Goal: Book appointment/travel/reservation

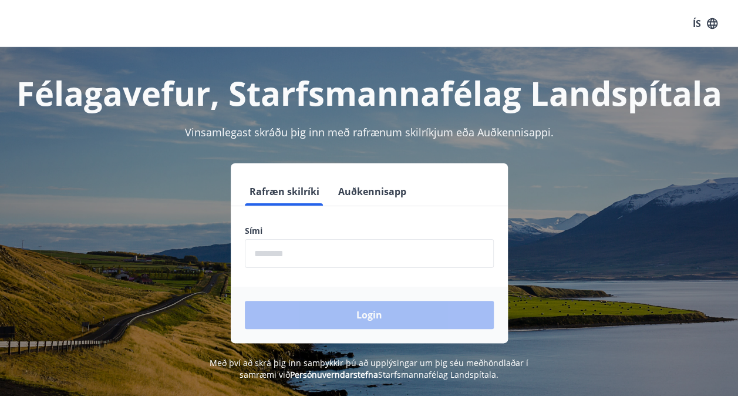
click at [268, 256] on input "phone" at bounding box center [369, 253] width 249 height 29
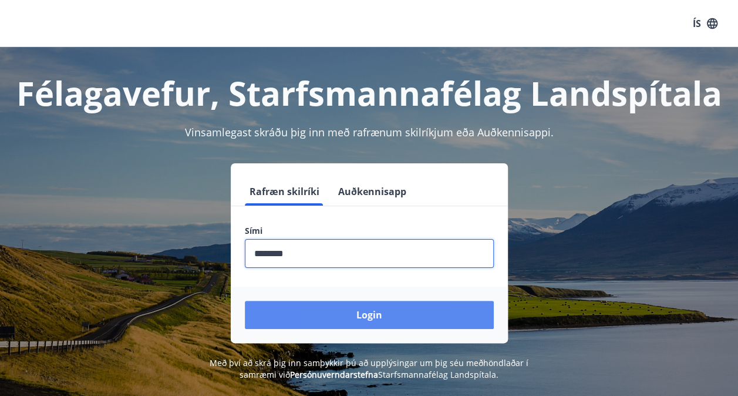
type input "********"
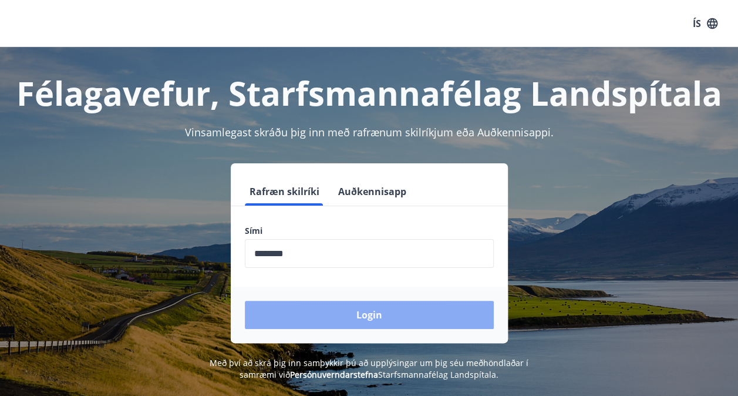
click at [373, 313] on button "Login" at bounding box center [369, 315] width 249 height 28
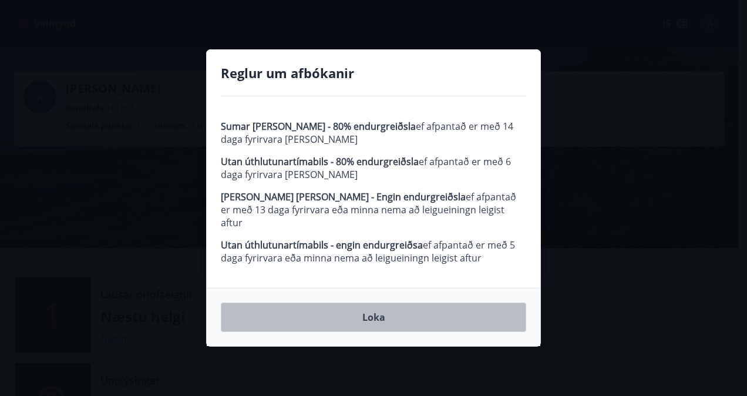
click at [372, 313] on button "Loka" at bounding box center [373, 316] width 305 height 29
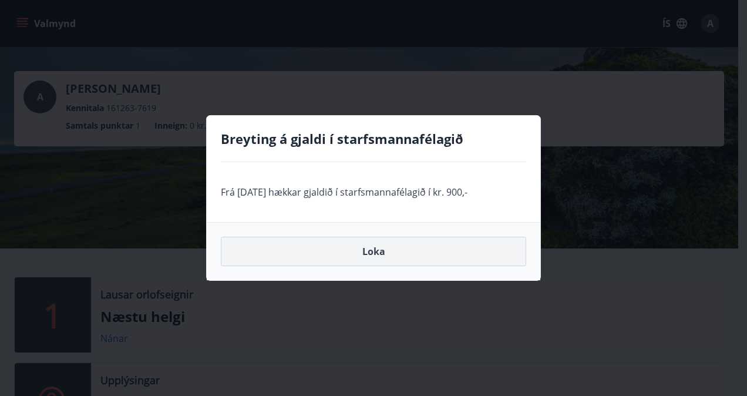
click at [376, 253] on button "Loka" at bounding box center [373, 251] width 305 height 29
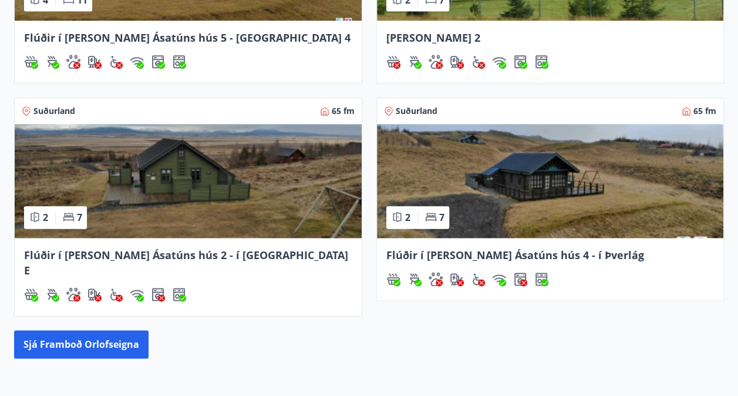
scroll to position [719, 0]
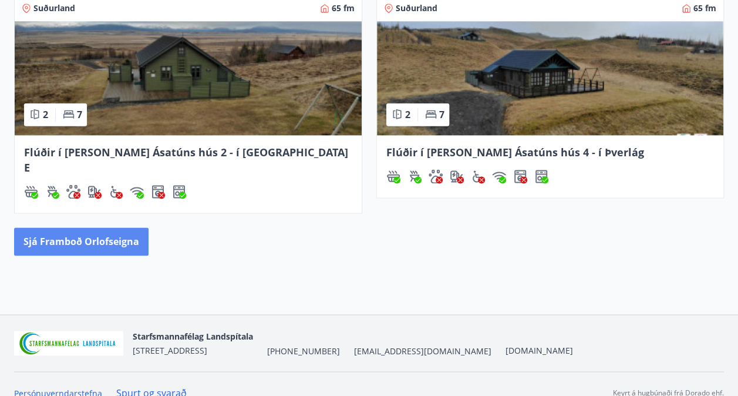
click at [68, 227] on button "Sjá framboð orlofseigna" at bounding box center [81, 241] width 135 height 28
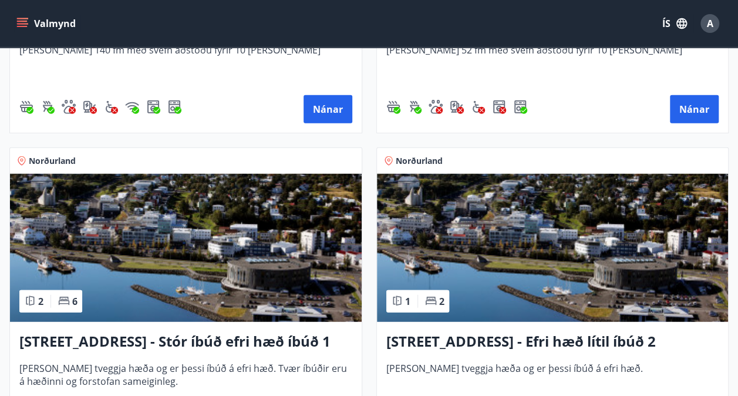
scroll to position [1396, 0]
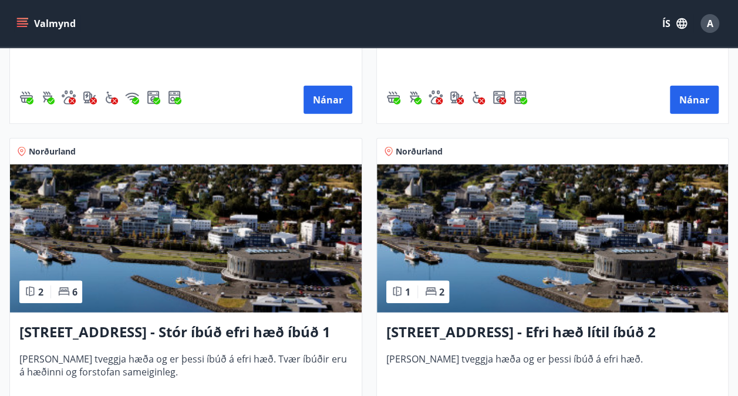
click at [162, 329] on h3 "Hrafnagilsstræti 23 - Stór íbúð efri hæð íbúð 1" at bounding box center [185, 332] width 333 height 21
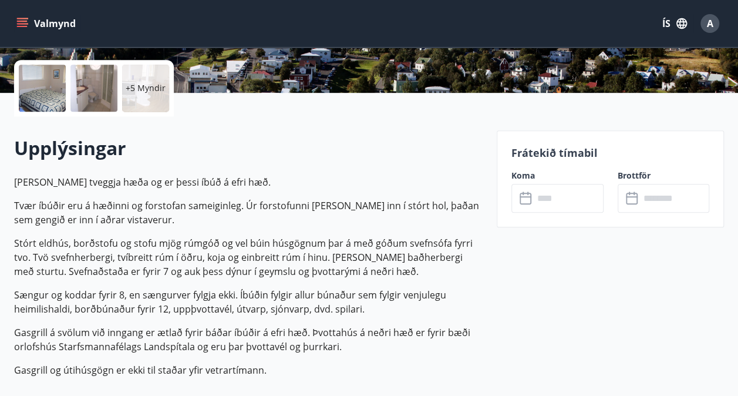
scroll to position [226, 0]
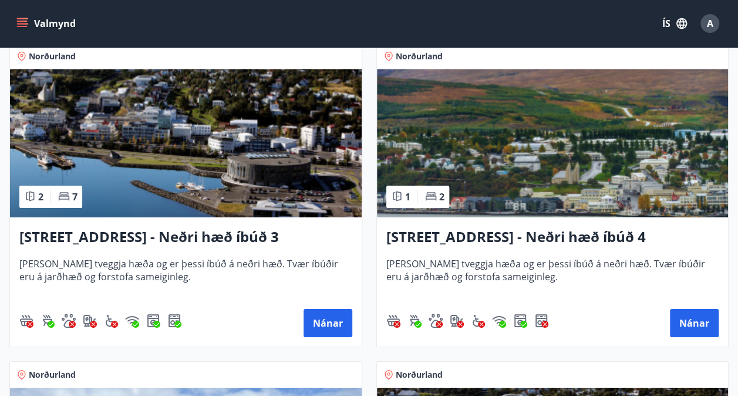
scroll to position [1784, 0]
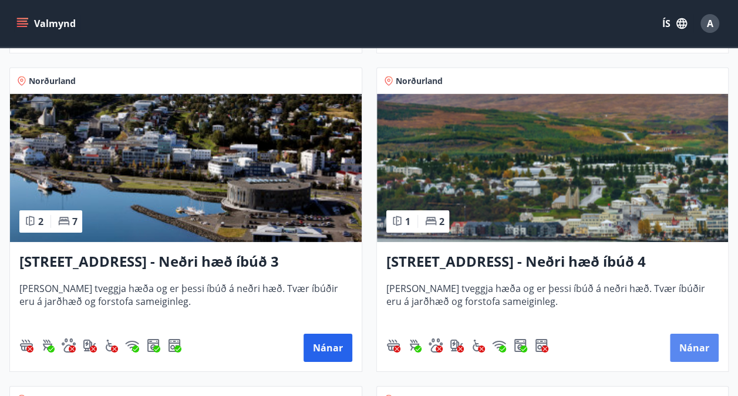
click at [680, 343] on button "Nánar" at bounding box center [694, 348] width 49 height 28
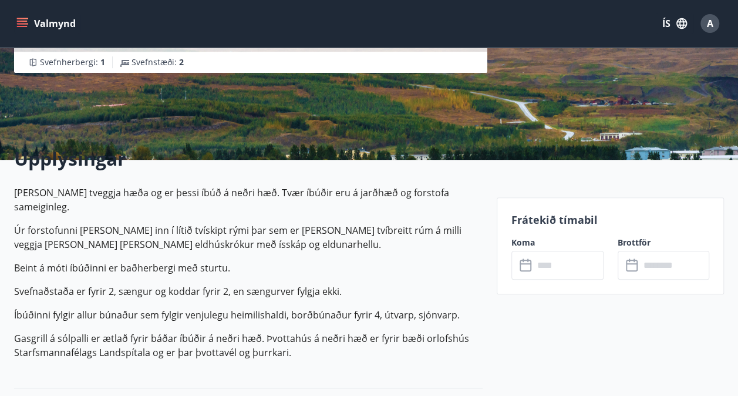
scroll to position [202, 0]
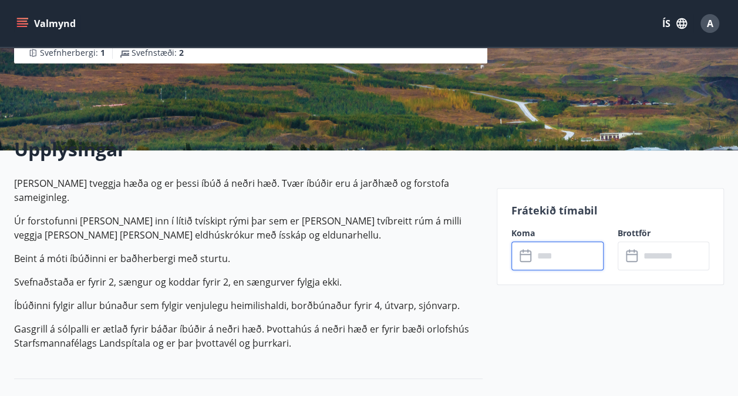
click at [552, 251] on input "text" at bounding box center [569, 255] width 70 height 29
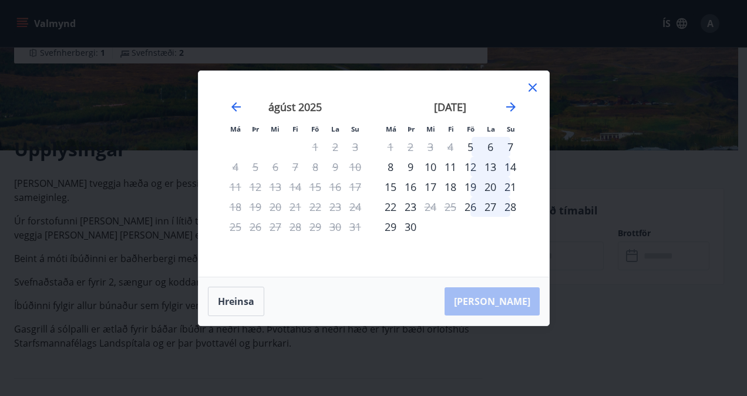
click at [531, 87] on icon at bounding box center [533, 87] width 14 height 14
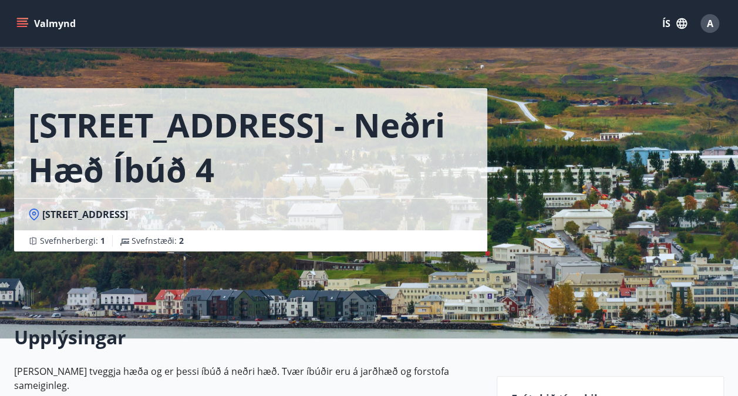
scroll to position [0, 0]
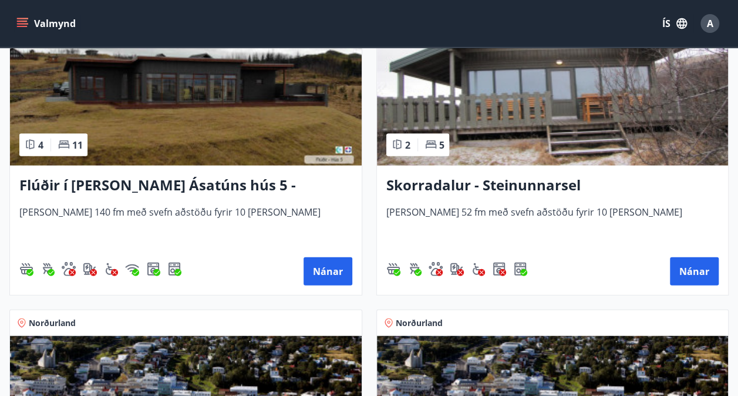
scroll to position [1227, 0]
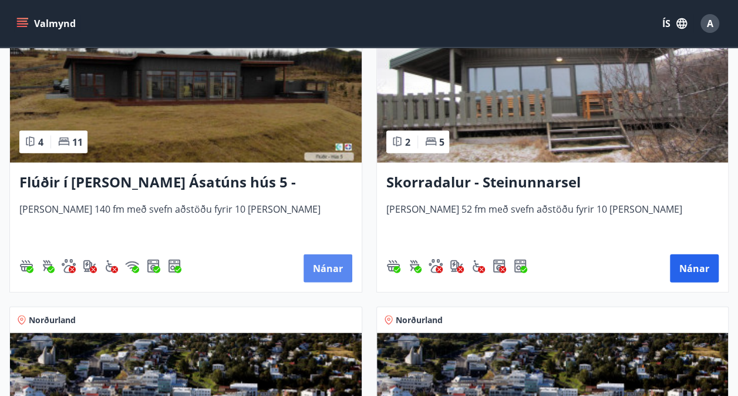
click at [330, 265] on button "Nánar" at bounding box center [328, 268] width 49 height 28
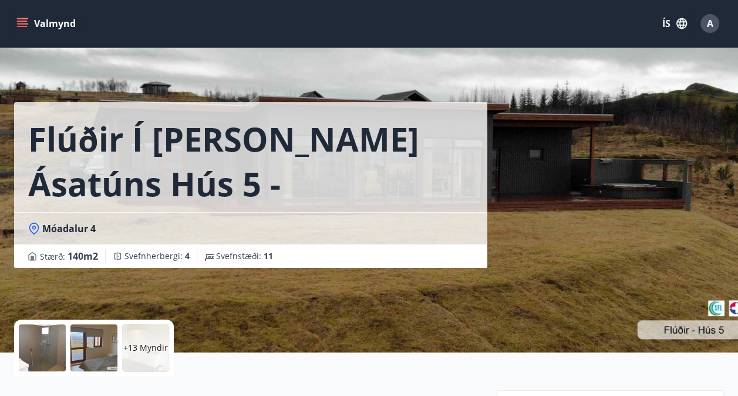
click at [144, 354] on div "+13 Myndir" at bounding box center [145, 347] width 47 height 47
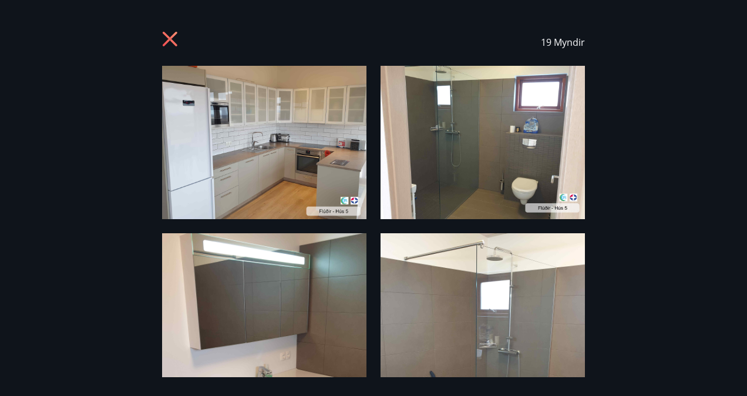
click at [163, 38] on icon at bounding box center [171, 40] width 19 height 19
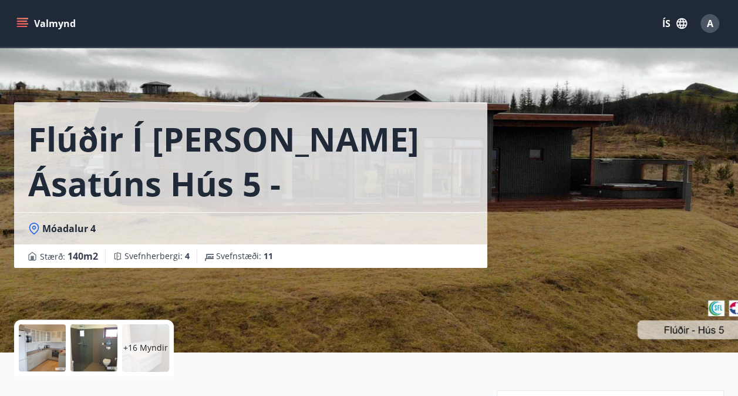
click at [159, 350] on p "+16 Myndir" at bounding box center [145, 348] width 45 height 12
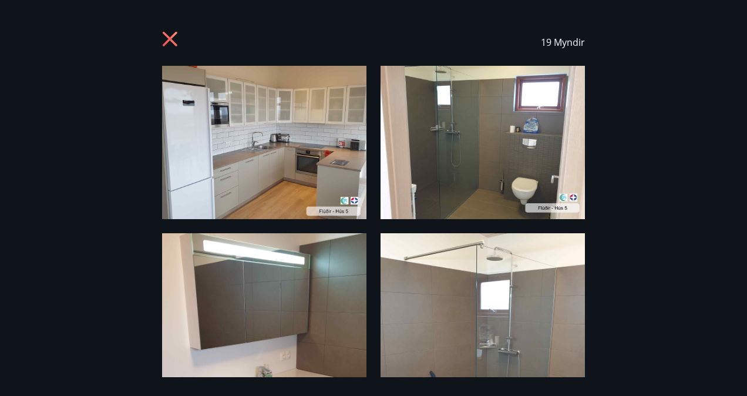
drag, startPoint x: 692, startPoint y: 219, endPoint x: 688, endPoint y: 299, distance: 80.0
click at [688, 299] on div "19 Myndir" at bounding box center [373, 198] width 747 height 358
click at [526, 330] on img at bounding box center [483, 369] width 204 height 273
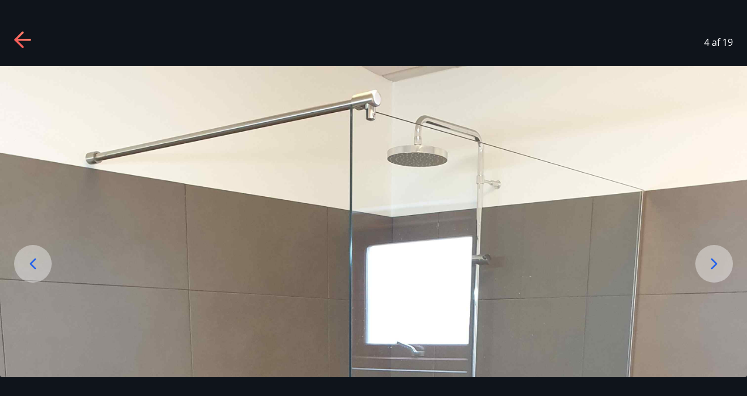
click at [716, 258] on icon at bounding box center [714, 263] width 19 height 19
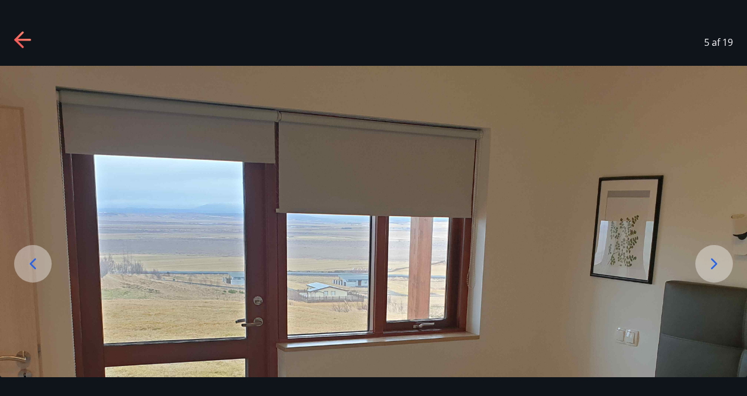
click at [716, 258] on icon at bounding box center [714, 263] width 19 height 19
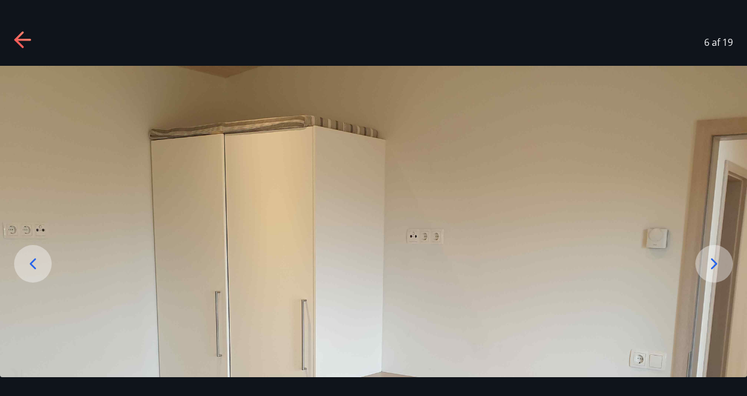
click at [716, 258] on icon at bounding box center [714, 263] width 19 height 19
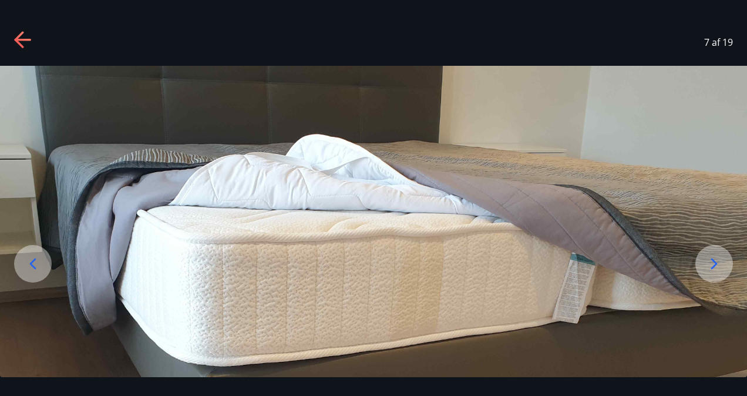
click at [716, 258] on icon at bounding box center [714, 263] width 19 height 19
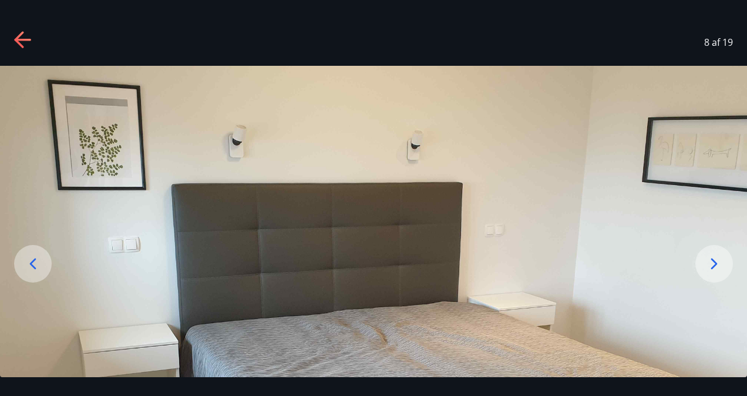
click at [716, 258] on icon at bounding box center [714, 263] width 19 height 19
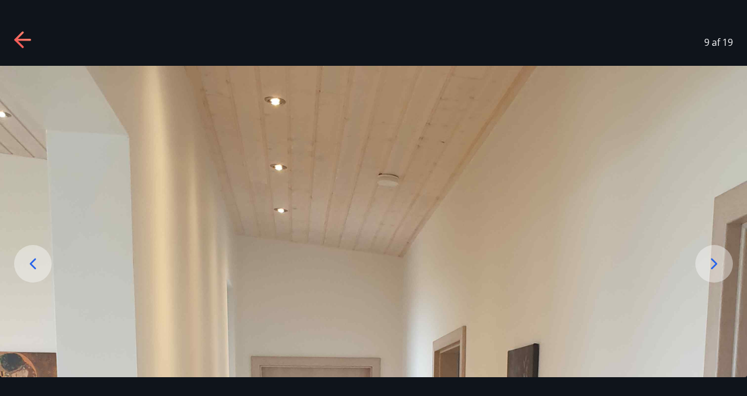
click at [716, 258] on icon at bounding box center [714, 263] width 19 height 19
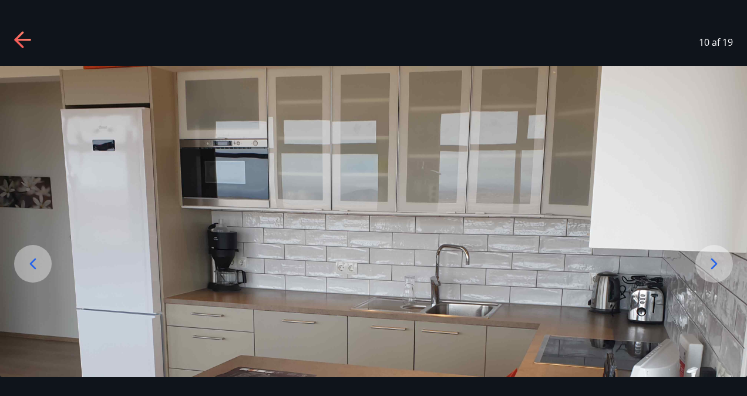
click at [716, 258] on icon at bounding box center [714, 263] width 19 height 19
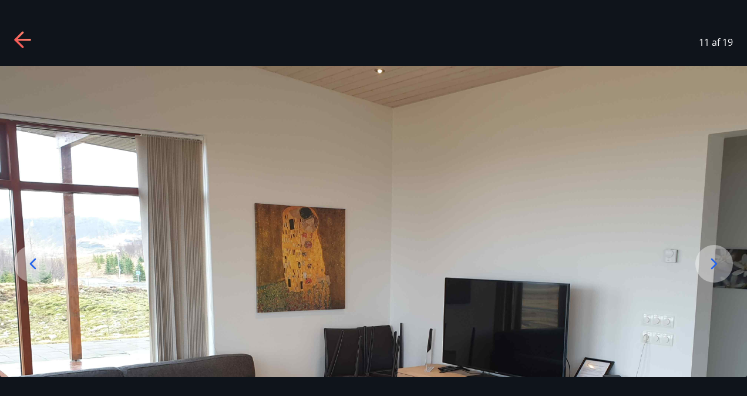
click at [716, 258] on icon at bounding box center [714, 263] width 19 height 19
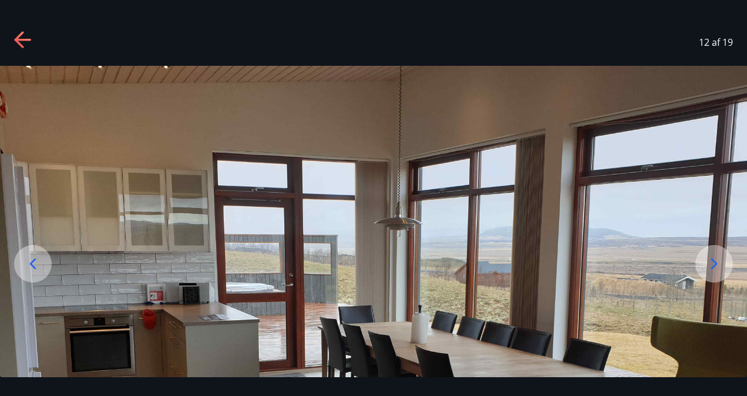
click at [716, 258] on icon at bounding box center [714, 263] width 19 height 19
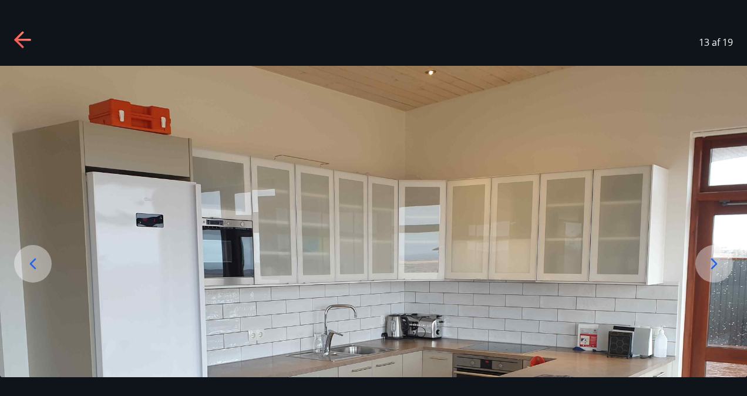
click at [716, 258] on icon at bounding box center [714, 263] width 19 height 19
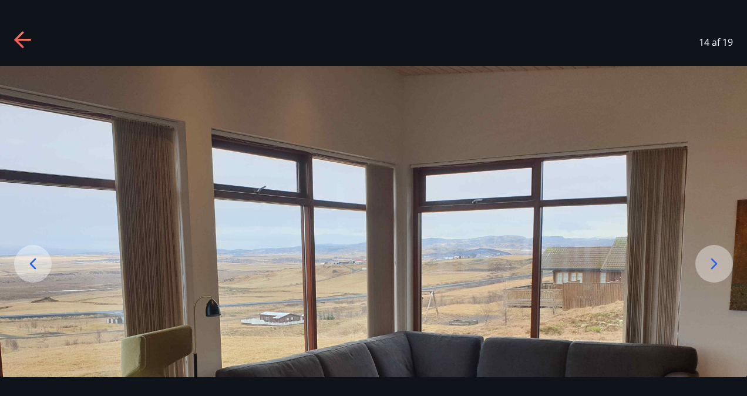
click at [716, 258] on icon at bounding box center [714, 263] width 19 height 19
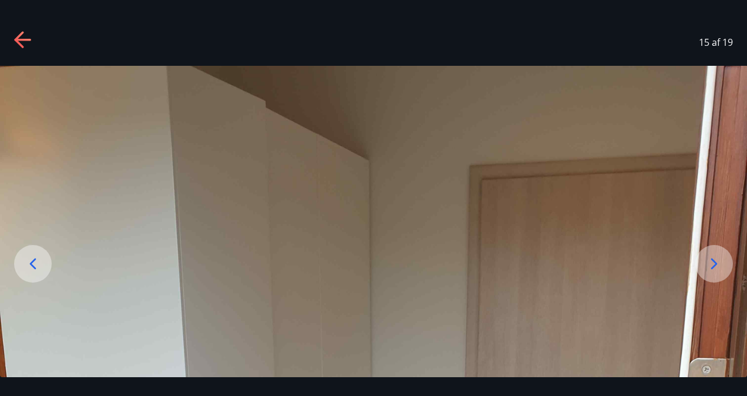
click at [716, 258] on icon at bounding box center [714, 263] width 19 height 19
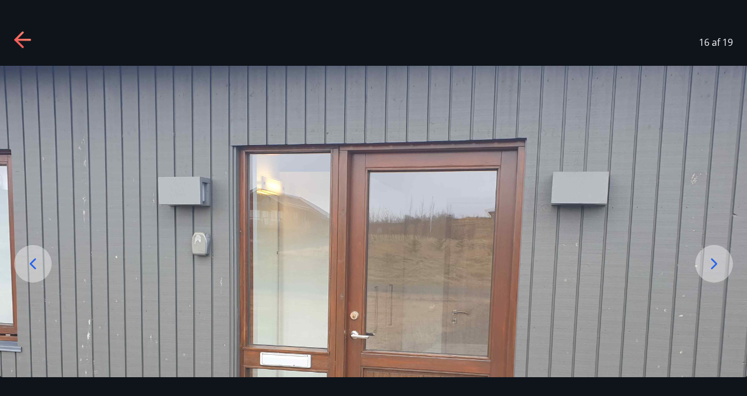
click at [716, 258] on icon at bounding box center [714, 263] width 19 height 19
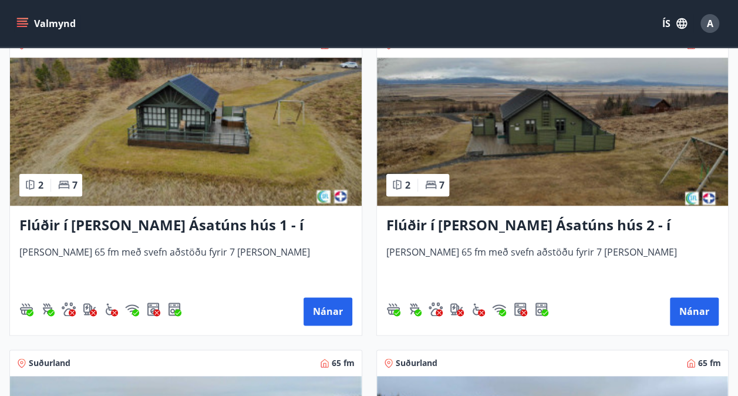
scroll to position [551, 0]
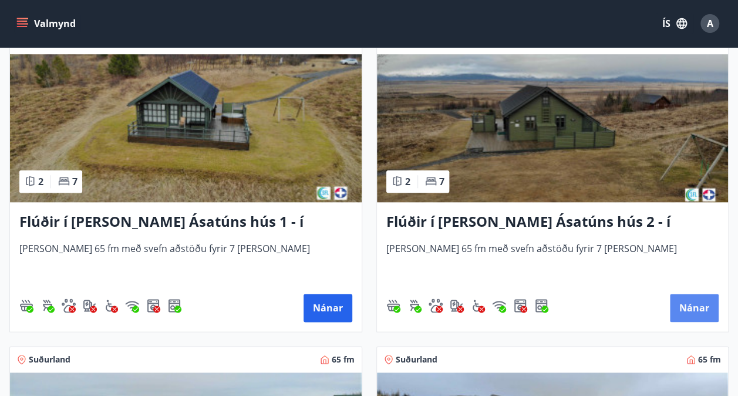
click at [700, 304] on button "Nánar" at bounding box center [694, 308] width 49 height 28
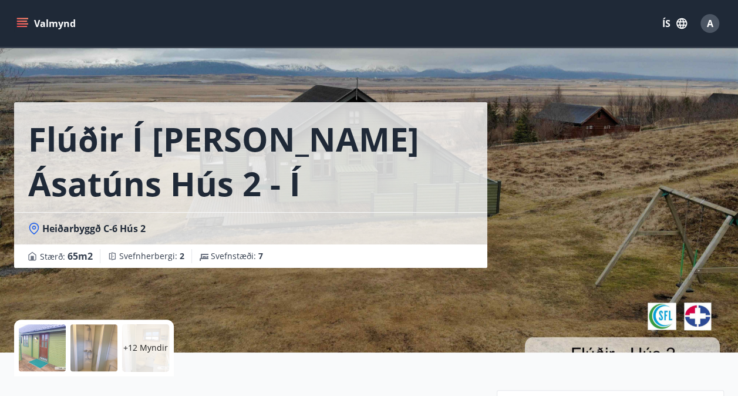
drag, startPoint x: 734, startPoint y: 55, endPoint x: 734, endPoint y: 62, distance: 7.6
click at [734, 62] on div "Flúðir í landi Ásatúns hús 2 - í Stórheiði E Heiðarbyggð C-6 Hús 2 Stærð : 65 m…" at bounding box center [369, 176] width 738 height 352
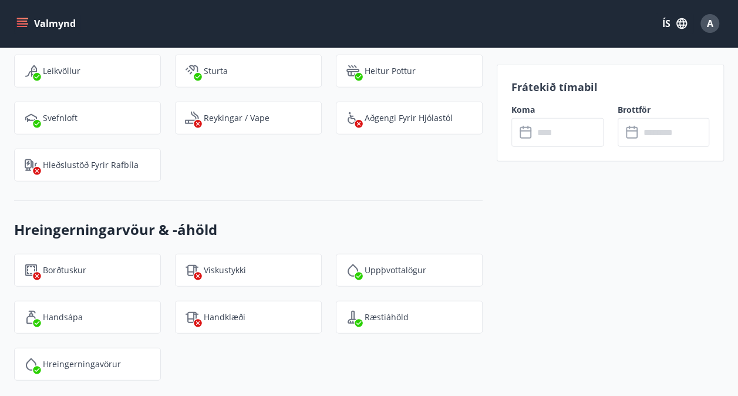
scroll to position [1517, 0]
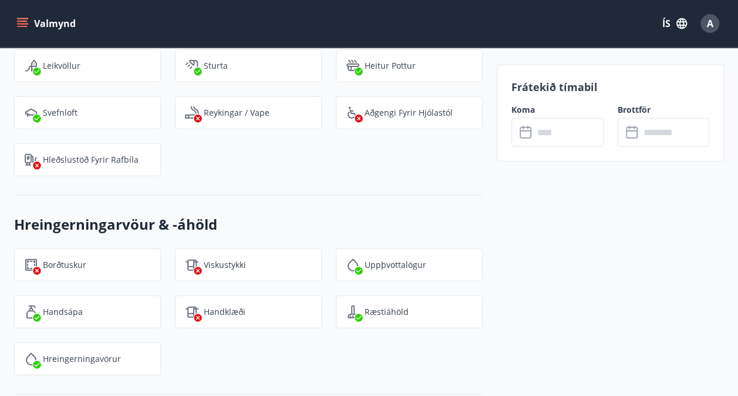
click at [567, 137] on input "text" at bounding box center [569, 132] width 70 height 29
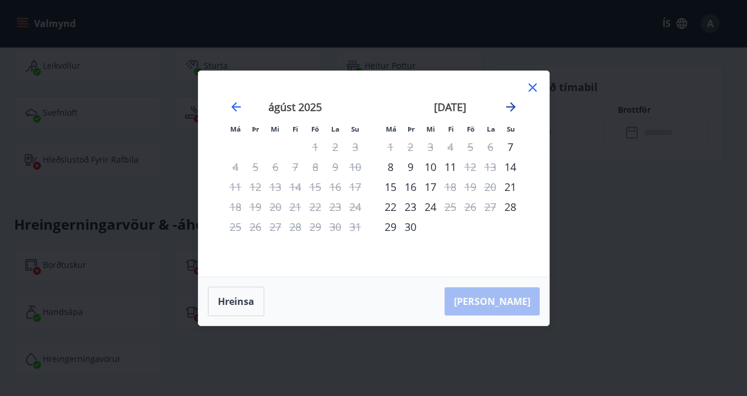
click at [509, 107] on icon "Move forward to switch to the next month." at bounding box center [510, 106] width 9 height 9
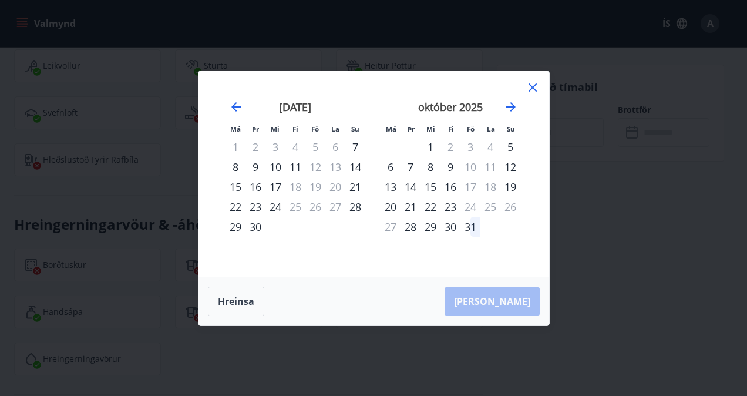
click at [533, 89] on icon at bounding box center [533, 87] width 14 height 14
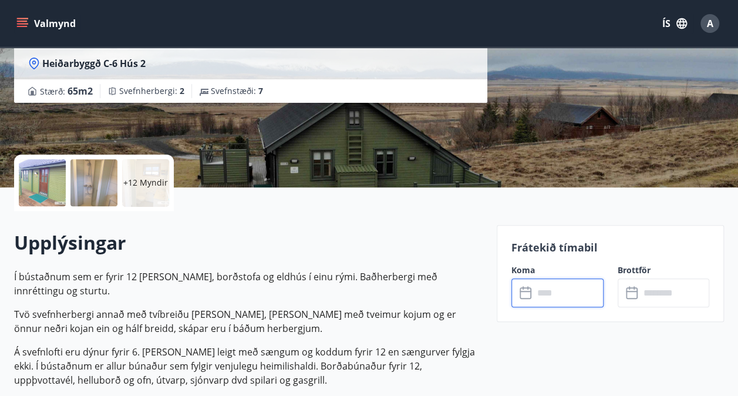
scroll to position [65, 0]
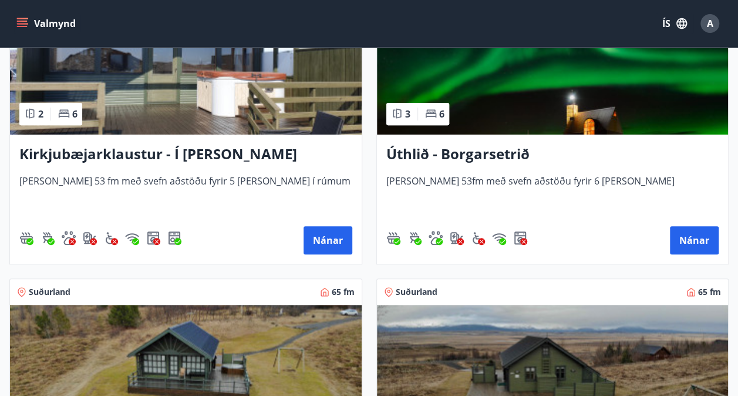
scroll to position [344, 0]
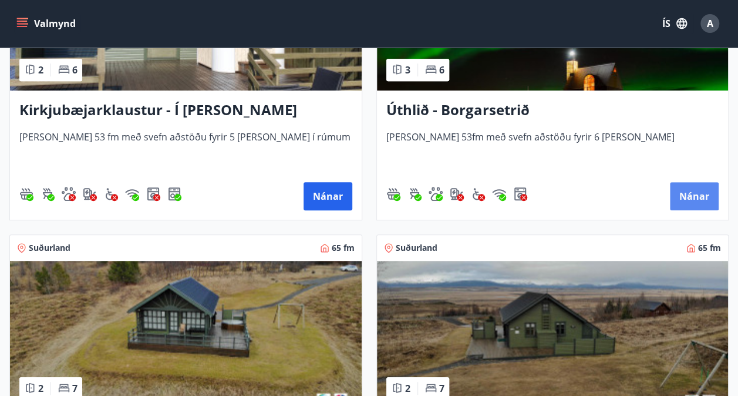
click at [685, 196] on button "Nánar" at bounding box center [694, 196] width 49 height 28
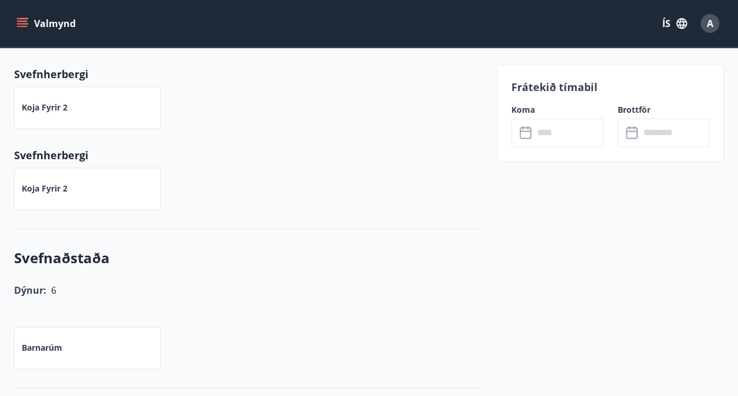
scroll to position [704, 0]
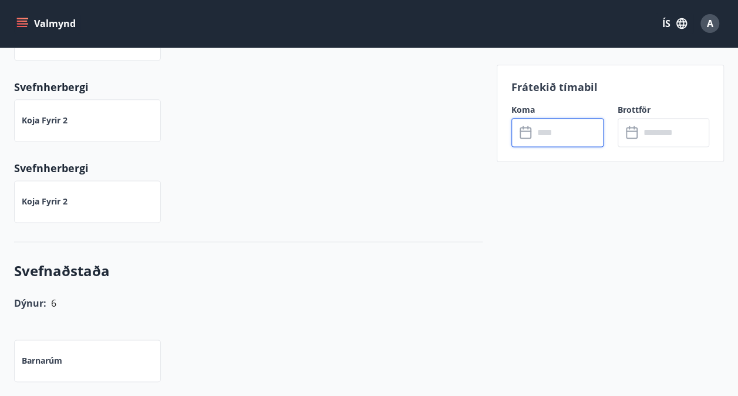
click at [594, 133] on input "text" at bounding box center [569, 132] width 70 height 29
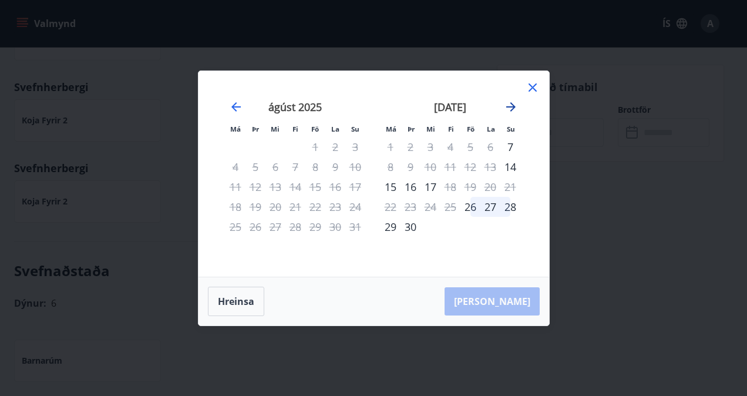
click at [512, 107] on icon "Move forward to switch to the next month." at bounding box center [510, 106] width 9 height 9
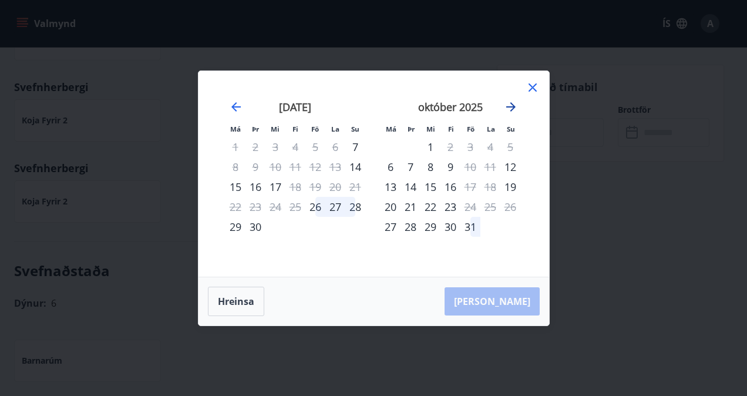
click at [510, 105] on icon "Move forward to switch to the next month." at bounding box center [511, 107] width 14 height 14
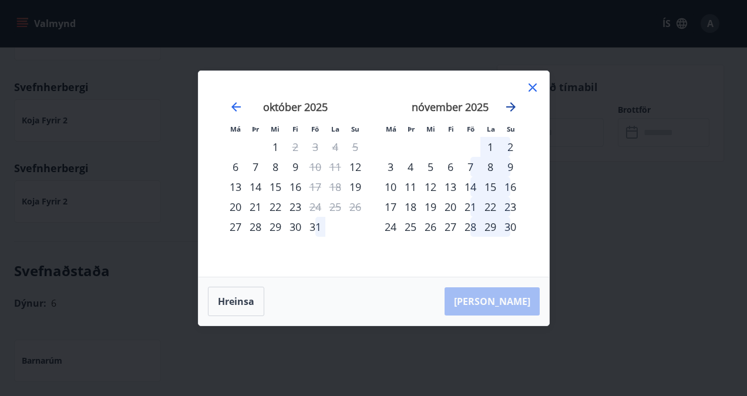
click at [504, 106] on icon "Move forward to switch to the next month." at bounding box center [511, 107] width 14 height 14
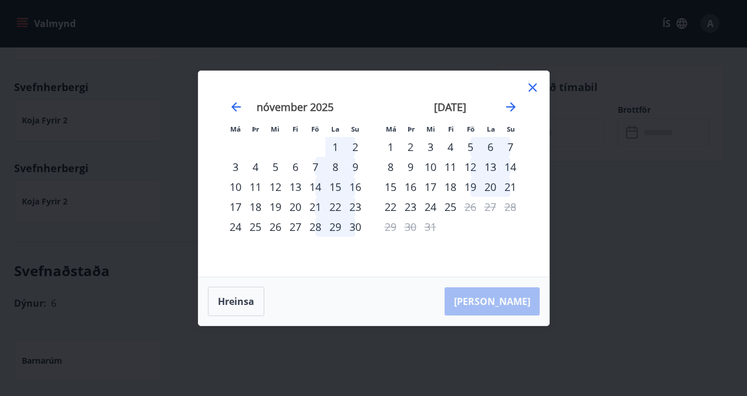
click at [502, 297] on div "Hreinsa Taka Frá" at bounding box center [374, 301] width 351 height 48
click at [433, 164] on div "10" at bounding box center [431, 167] width 20 height 20
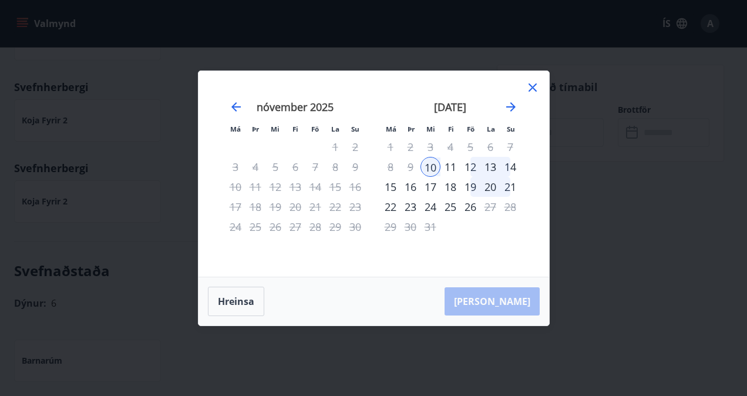
click at [453, 167] on div "11" at bounding box center [451, 167] width 20 height 20
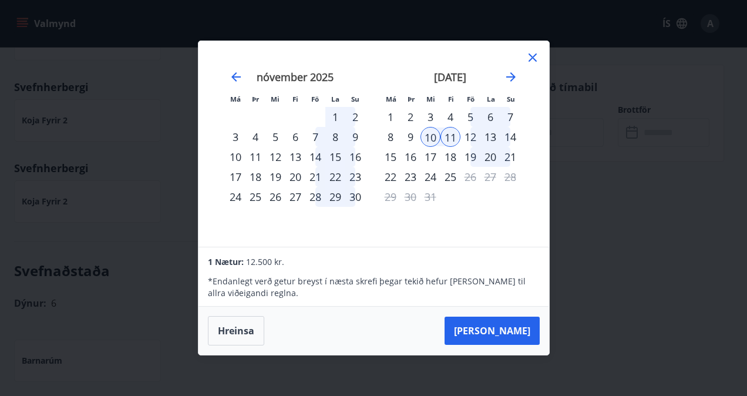
click at [406, 133] on div "9" at bounding box center [411, 137] width 20 height 20
click at [392, 137] on div "8" at bounding box center [391, 137] width 20 height 20
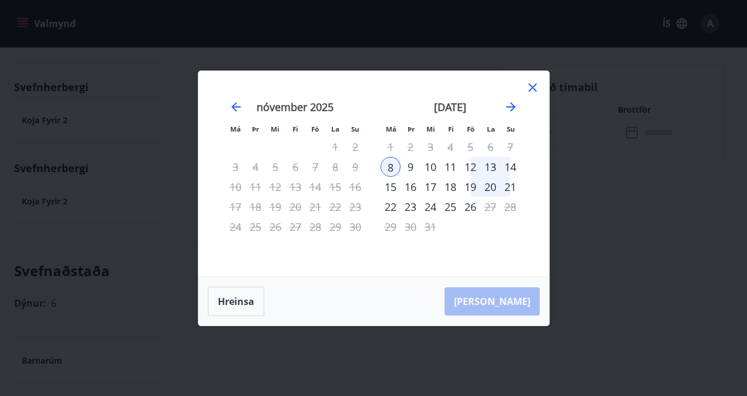
click at [408, 169] on div "9" at bounding box center [411, 167] width 20 height 20
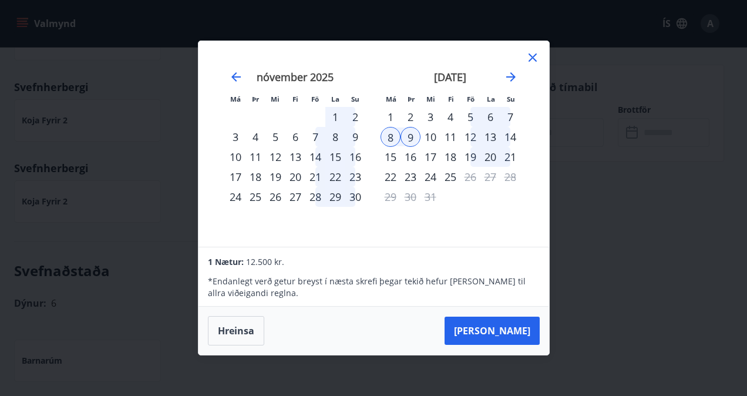
click at [429, 140] on div "10" at bounding box center [431, 137] width 20 height 20
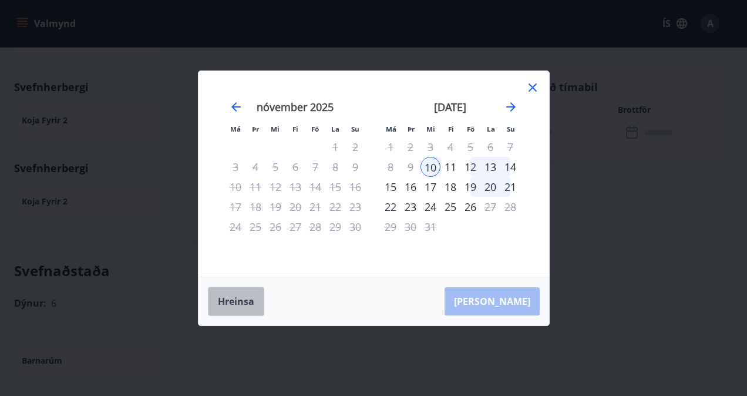
click at [246, 297] on button "Hreinsa" at bounding box center [236, 301] width 56 height 29
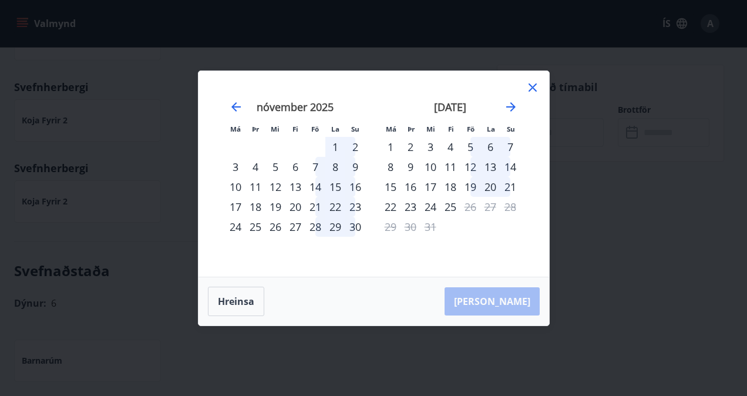
click at [388, 167] on div "8" at bounding box center [391, 167] width 20 height 20
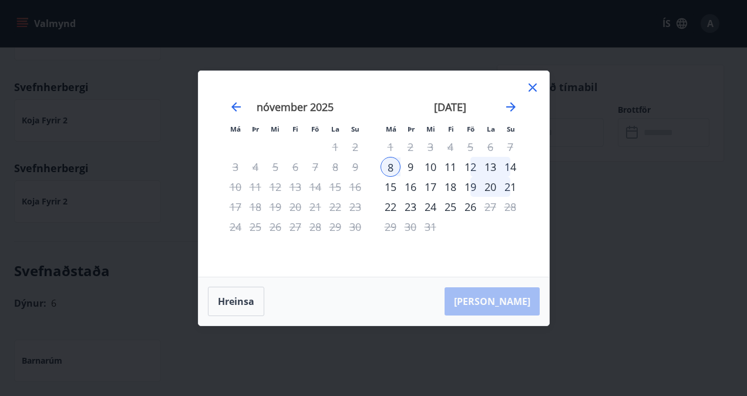
click at [408, 167] on div "9" at bounding box center [411, 167] width 20 height 20
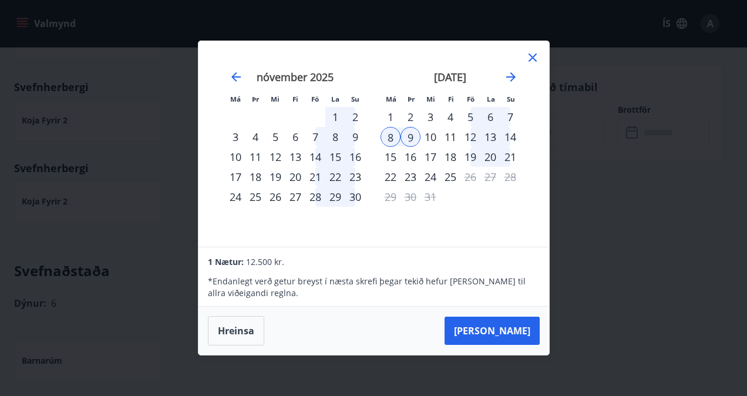
click at [431, 136] on div "10" at bounding box center [431, 137] width 20 height 20
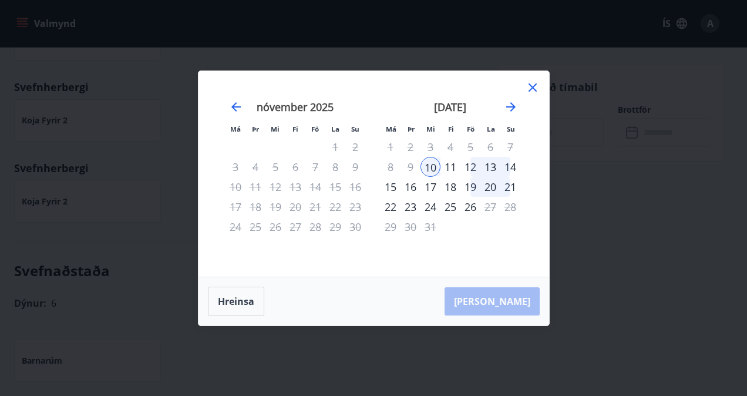
click at [448, 166] on div "11" at bounding box center [451, 167] width 20 height 20
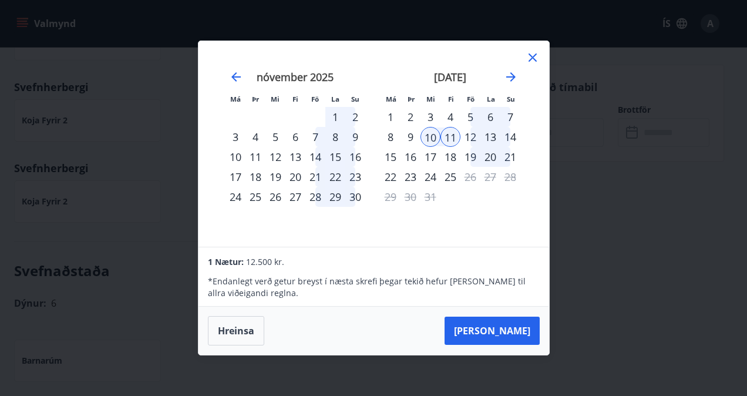
click at [409, 135] on div "9" at bounding box center [411, 137] width 20 height 20
click at [390, 139] on div "8" at bounding box center [391, 137] width 20 height 20
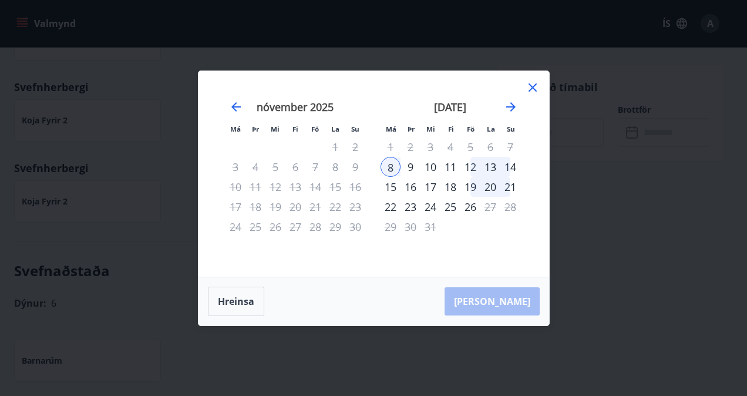
click at [411, 166] on div "9" at bounding box center [411, 167] width 20 height 20
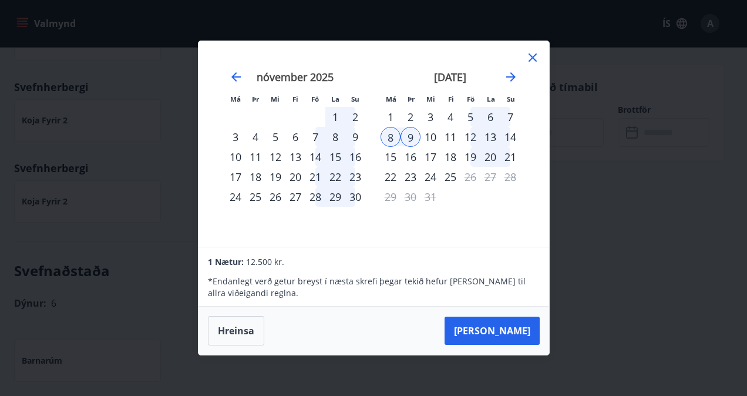
click at [429, 136] on div "10" at bounding box center [431, 137] width 20 height 20
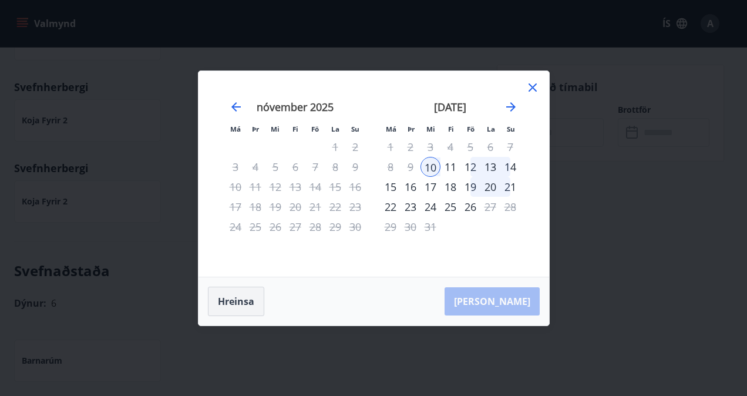
click at [240, 297] on button "Hreinsa" at bounding box center [236, 301] width 56 height 29
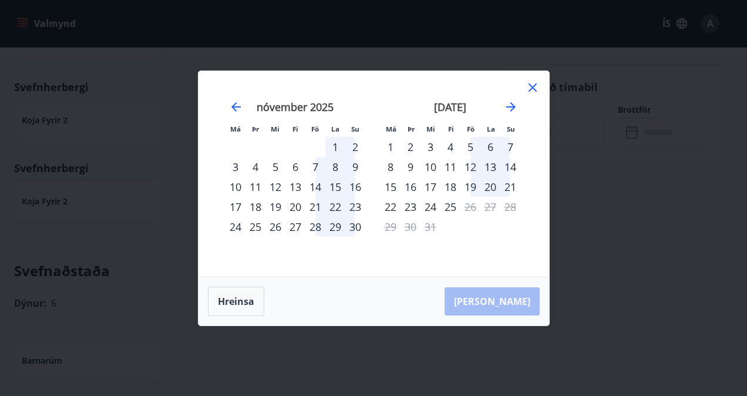
click at [310, 185] on div "14" at bounding box center [315, 187] width 20 height 20
click at [246, 298] on button "Hreinsa" at bounding box center [236, 301] width 56 height 29
click at [257, 167] on div "4" at bounding box center [256, 167] width 20 height 20
click at [274, 170] on div "5" at bounding box center [275, 167] width 20 height 20
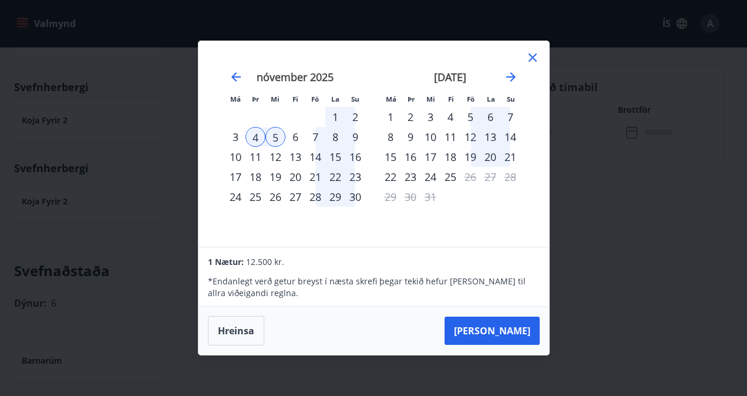
click at [295, 140] on div "6" at bounding box center [295, 137] width 20 height 20
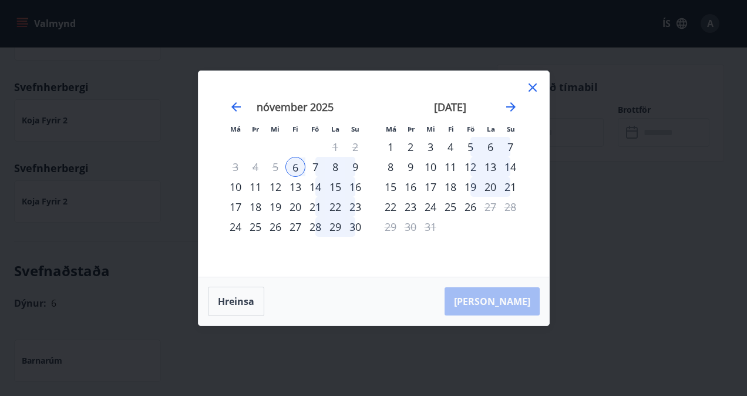
click at [311, 167] on div "7" at bounding box center [315, 167] width 20 height 20
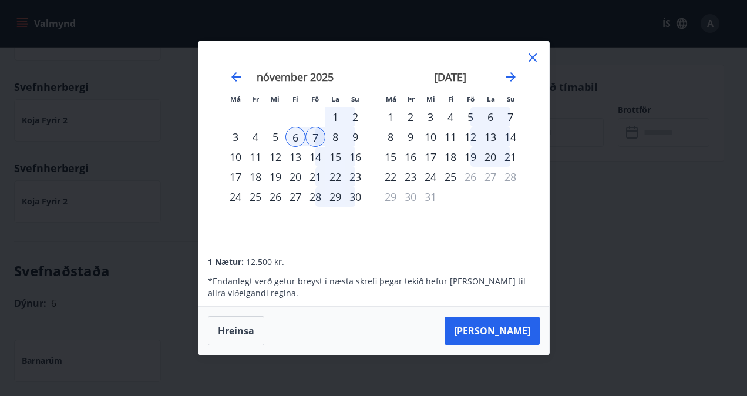
click at [533, 56] on icon at bounding box center [533, 57] width 8 height 8
